Goal: Task Accomplishment & Management: Manage account settings

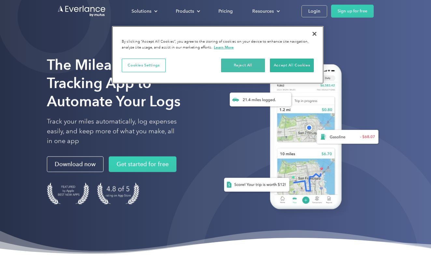
click at [249, 63] on button "Reject All" at bounding box center [243, 66] width 44 height 14
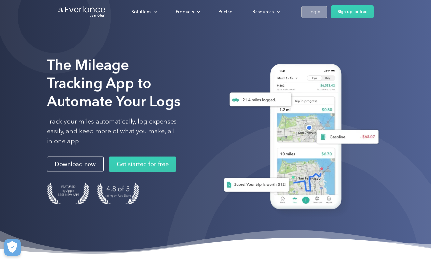
click at [312, 12] on div "Login" at bounding box center [314, 12] width 12 height 8
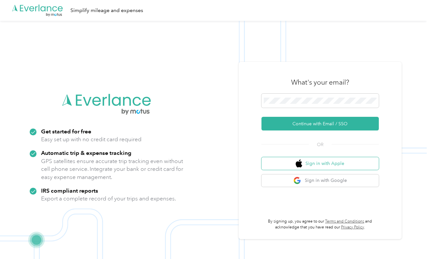
click at [286, 165] on button "Sign in with Apple" at bounding box center [319, 163] width 117 height 13
